Goal: Navigation & Orientation: Find specific page/section

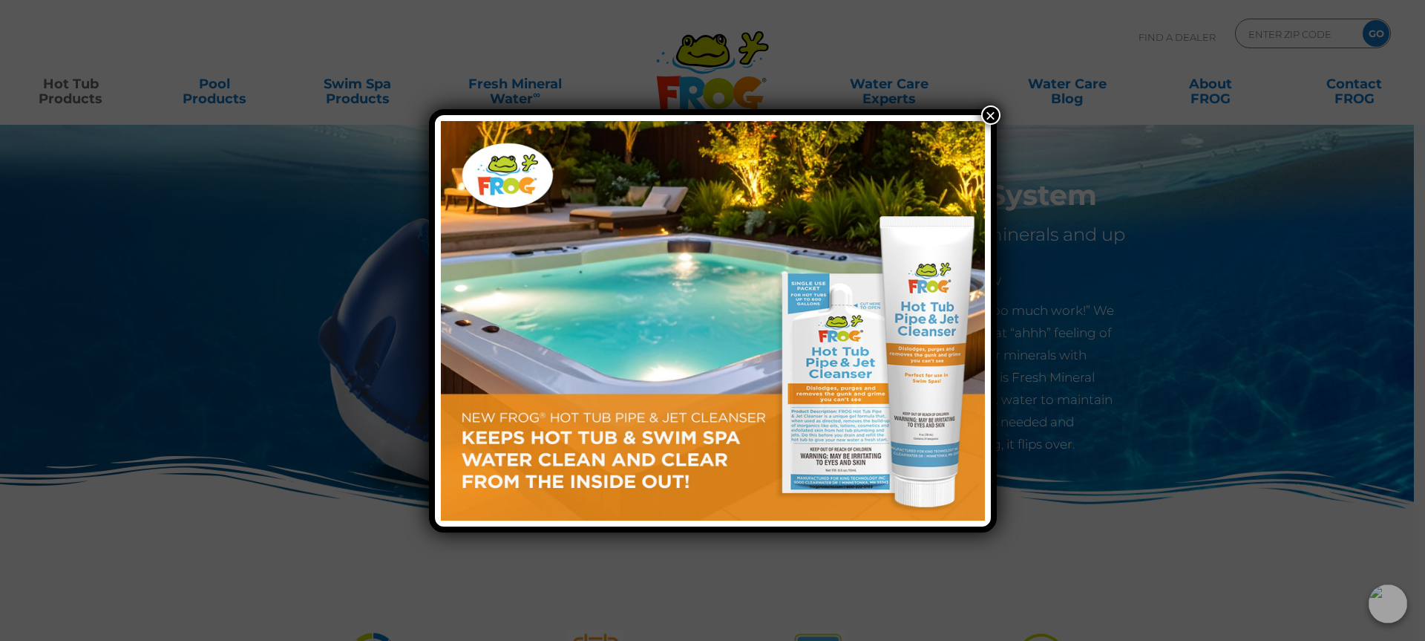
click at [990, 118] on button "×" at bounding box center [990, 114] width 19 height 19
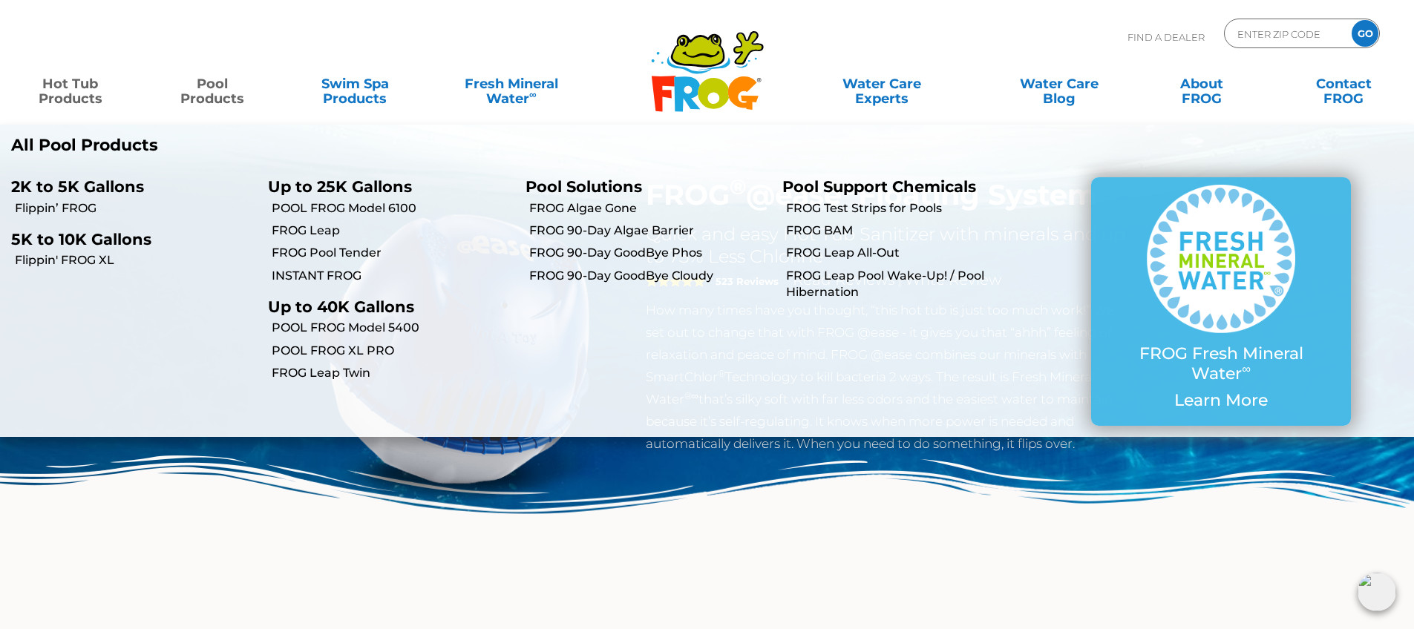
click at [225, 99] on link "Pool Products" at bounding box center [212, 84] width 111 height 30
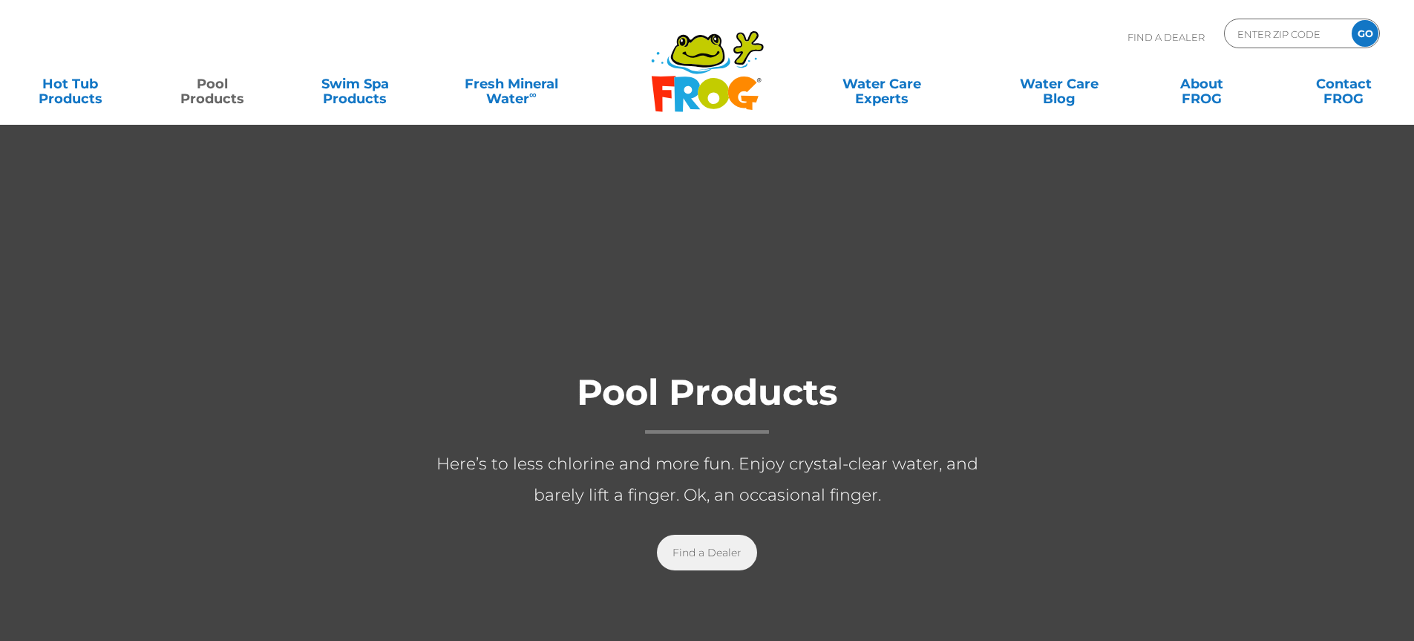
click at [717, 552] on link "Find a Dealer" at bounding box center [707, 552] width 100 height 36
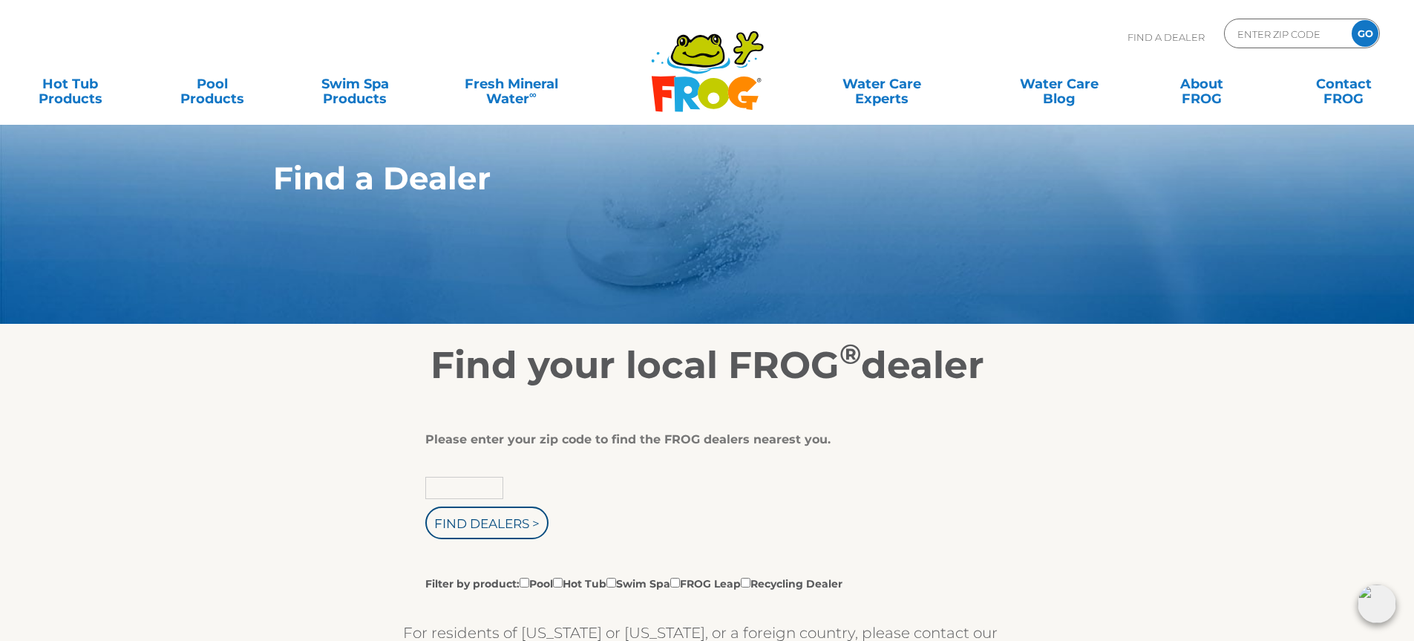
click at [471, 491] on input "text" at bounding box center [464, 487] width 78 height 22
type input "29621"
click at [487, 525] on input "Find Dealers >" at bounding box center [486, 522] width 123 height 33
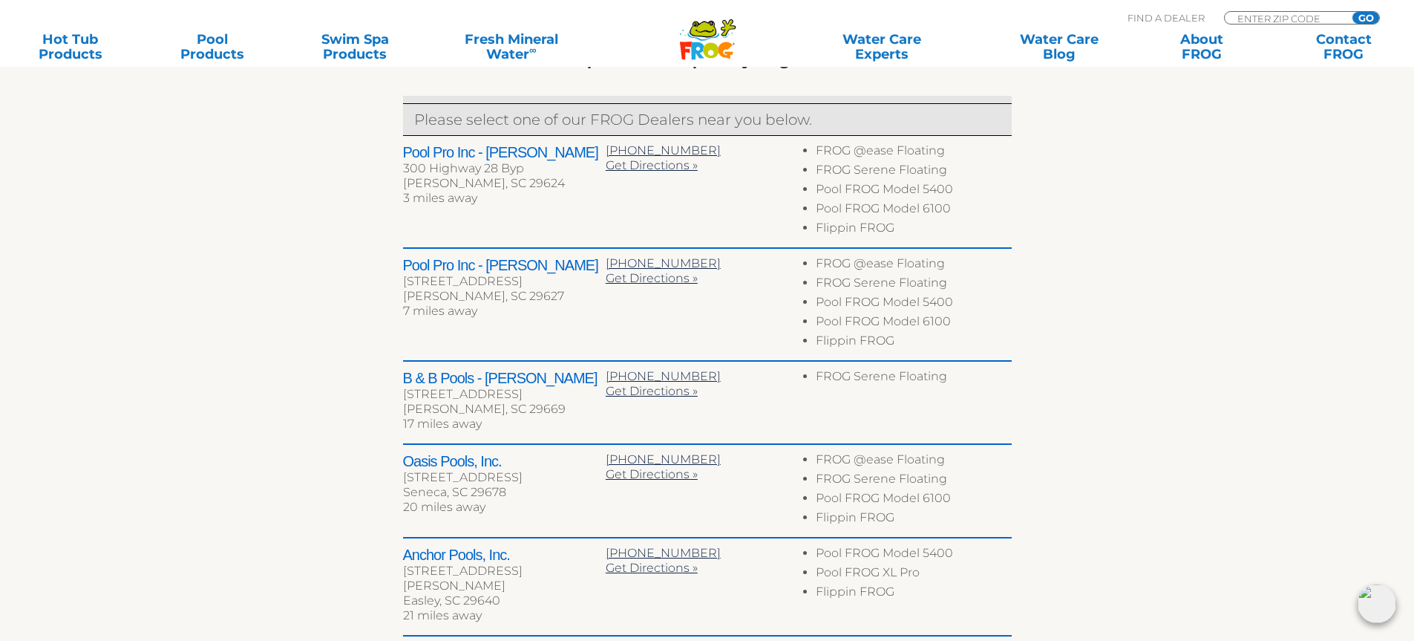
scroll to position [725, 0]
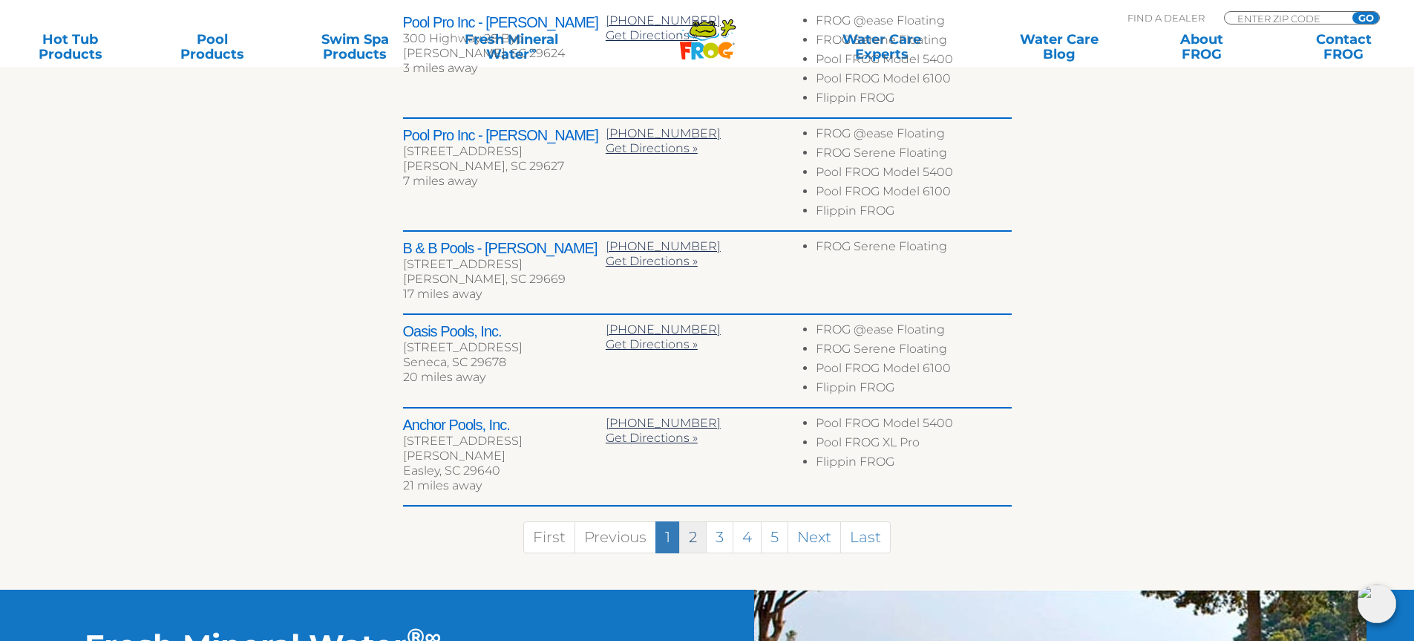
click at [690, 523] on link "2" at bounding box center [692, 537] width 27 height 32
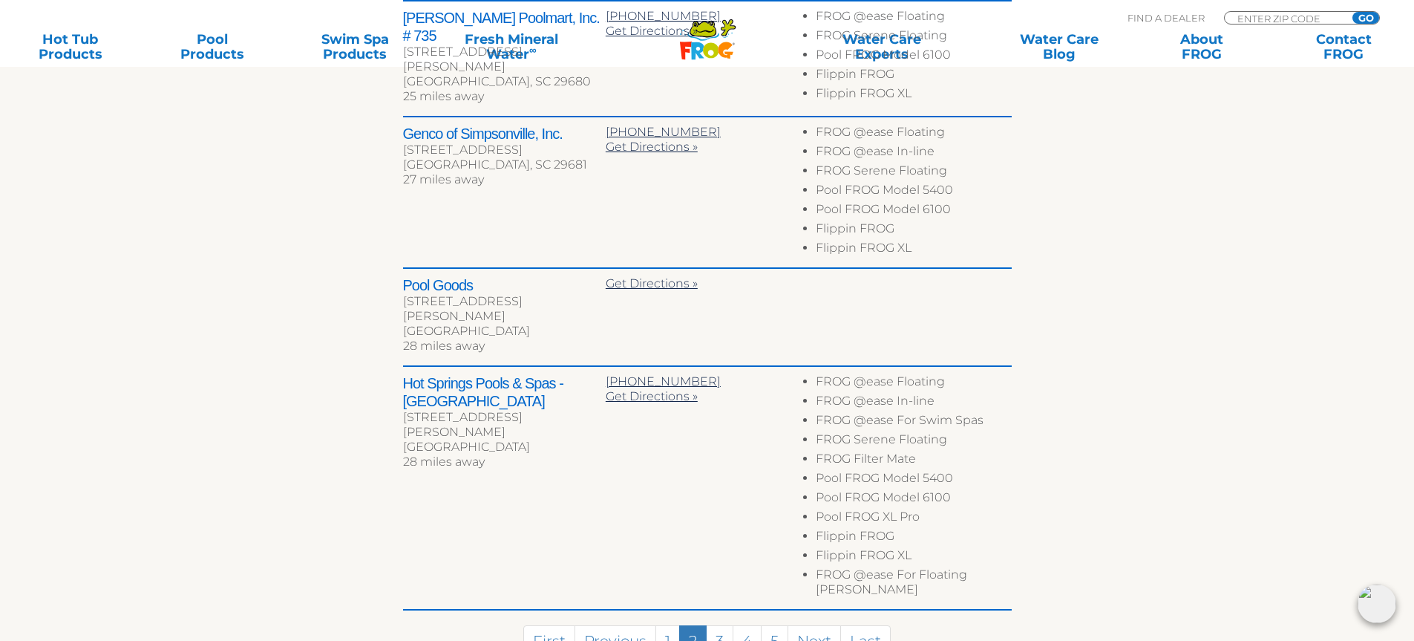
scroll to position [1007, 0]
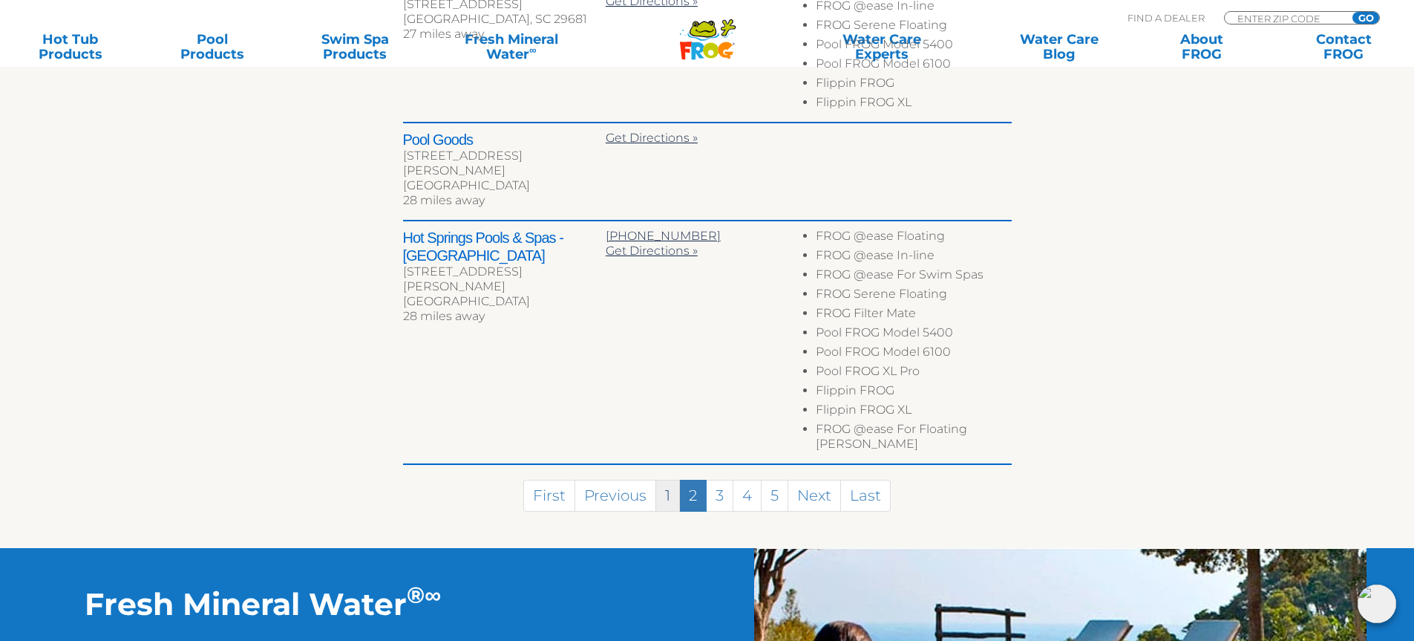
click at [662, 479] on link "1" at bounding box center [667, 495] width 24 height 32
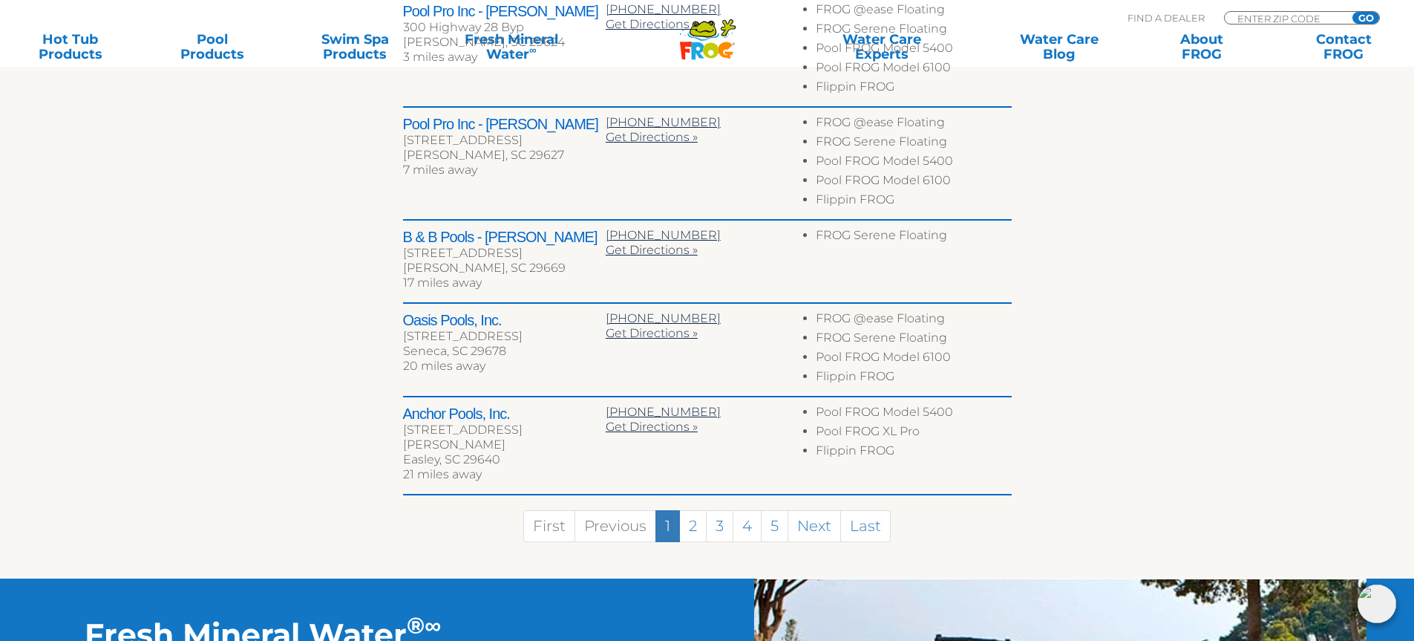
scroll to position [445, 0]
